Goal: Transaction & Acquisition: Purchase product/service

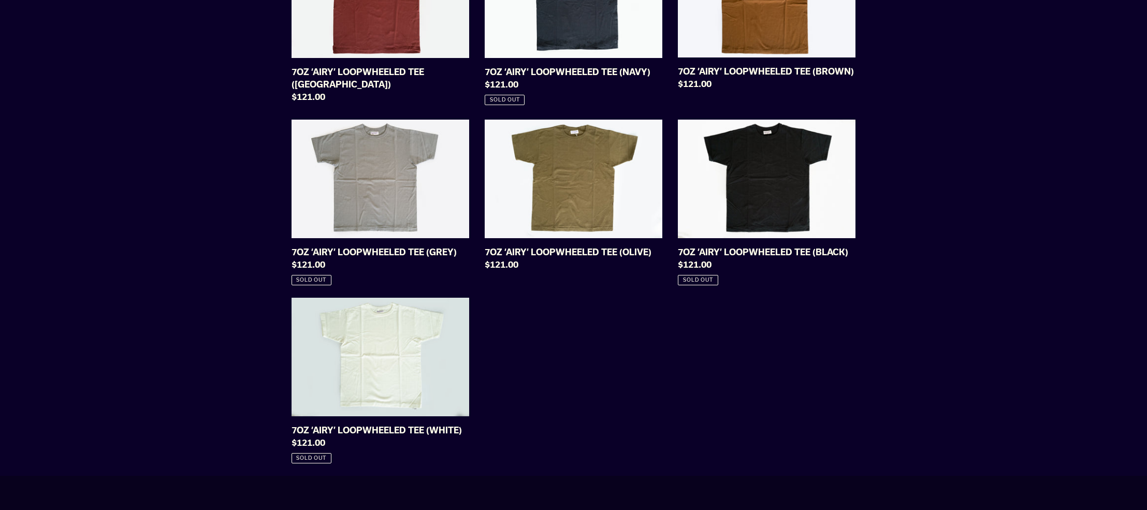
scroll to position [804, 0]
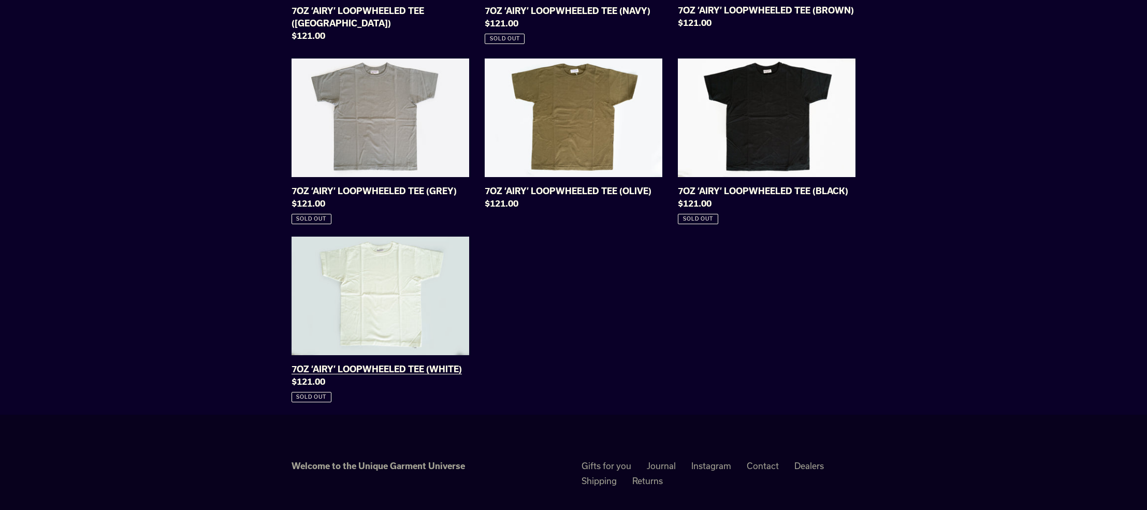
click at [402, 359] on link "7OZ ‘AIRY’ LOOPWHEELED TEE (WHITE)" at bounding box center [380, 320] width 178 height 166
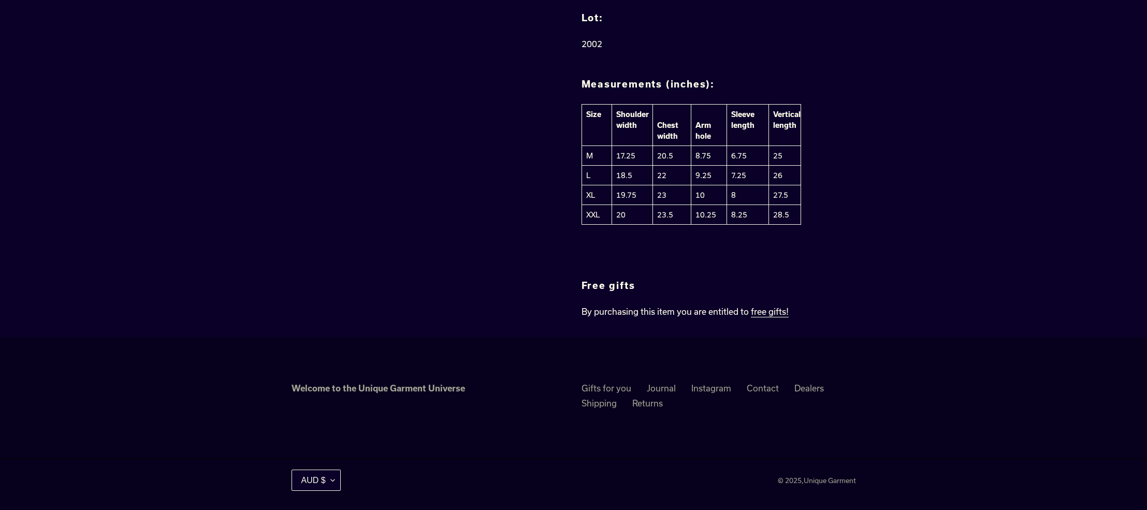
scroll to position [1019, 0]
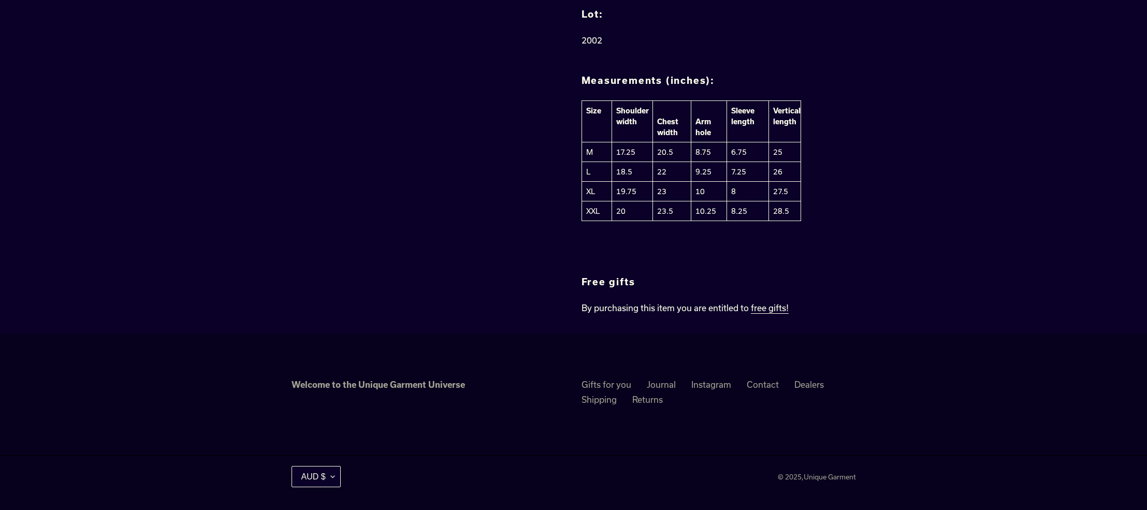
click at [589, 176] on td "L" at bounding box center [596, 172] width 30 height 20
drag, startPoint x: 589, startPoint y: 176, endPoint x: 632, endPoint y: 173, distance: 43.6
click at [632, 173] on tr "L 18.5 22 9.25 7.25 26" at bounding box center [690, 172] width 219 height 20
